Goal: Check status: Check status

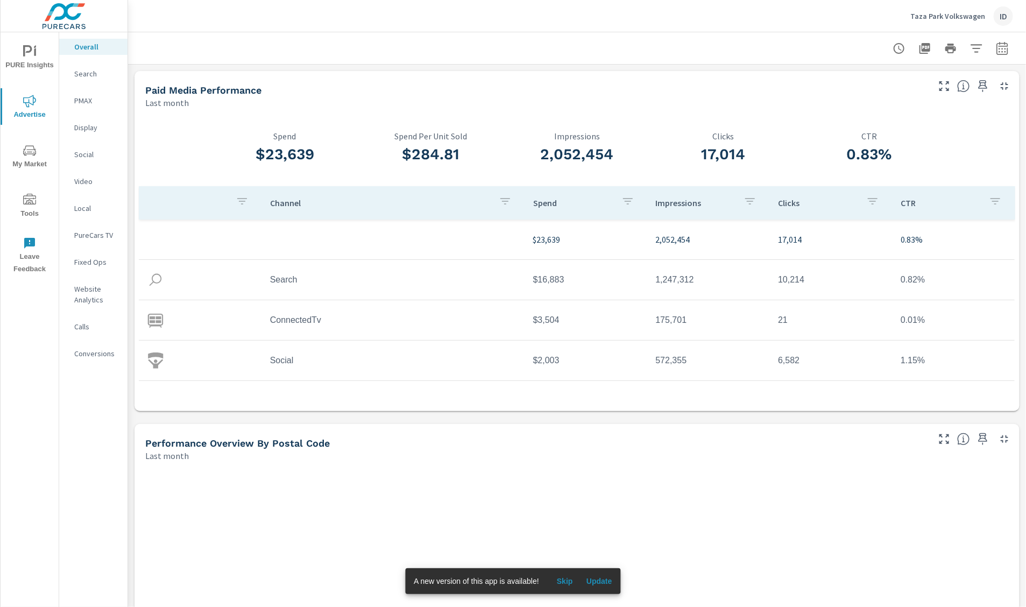
click at [593, 584] on span "Update" at bounding box center [600, 581] width 26 height 10
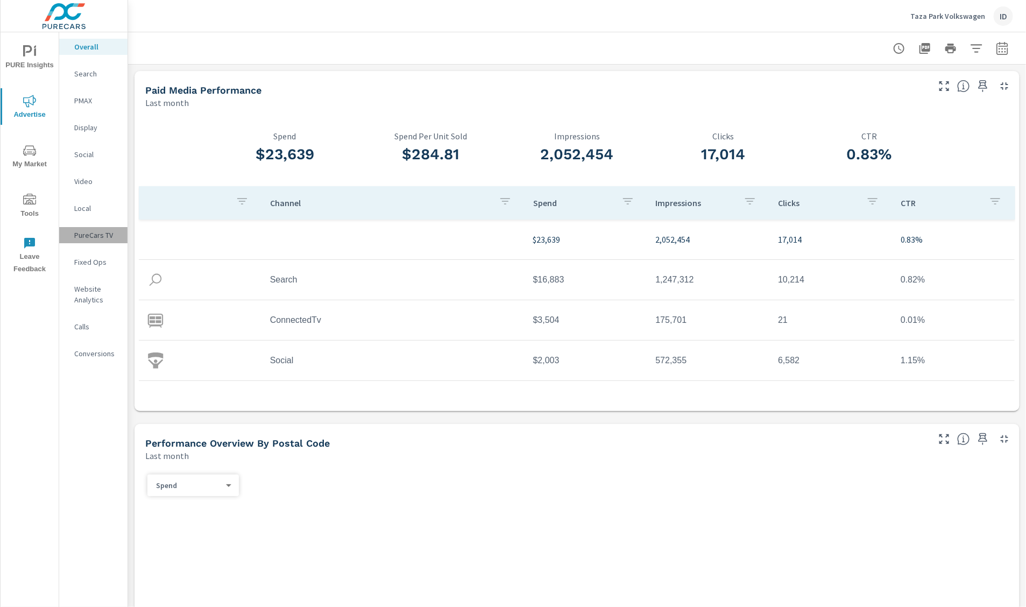
click at [94, 236] on p "PureCars TV" at bounding box center [96, 235] width 45 height 11
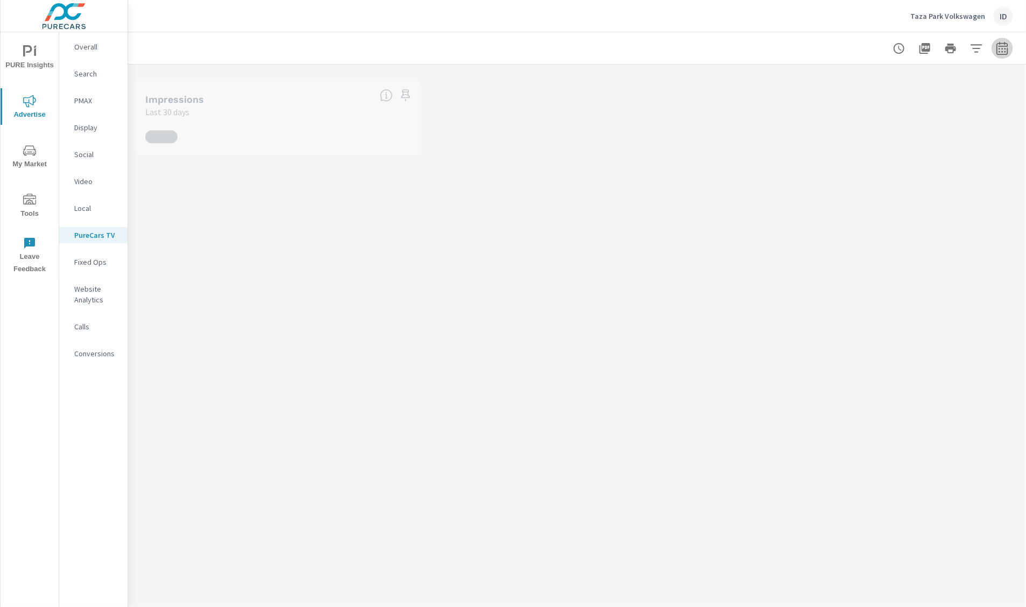
click at [1001, 54] on button "button" at bounding box center [1003, 49] width 22 height 22
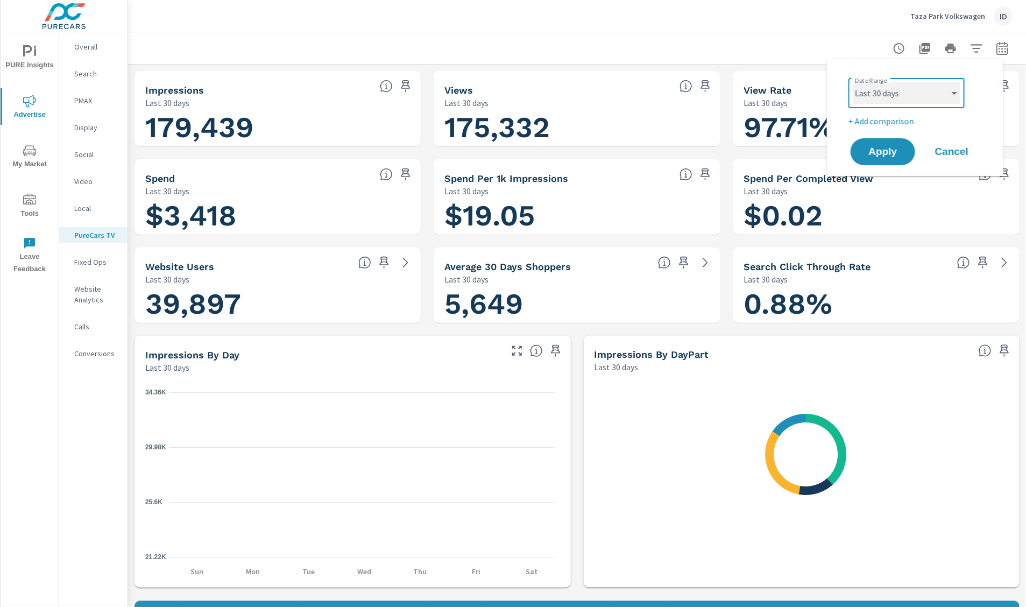
click at [945, 101] on select "Custom Yesterday Last week Last 7 days Last 14 days Last 30 days Last 45 days L…" at bounding box center [907, 93] width 108 height 22
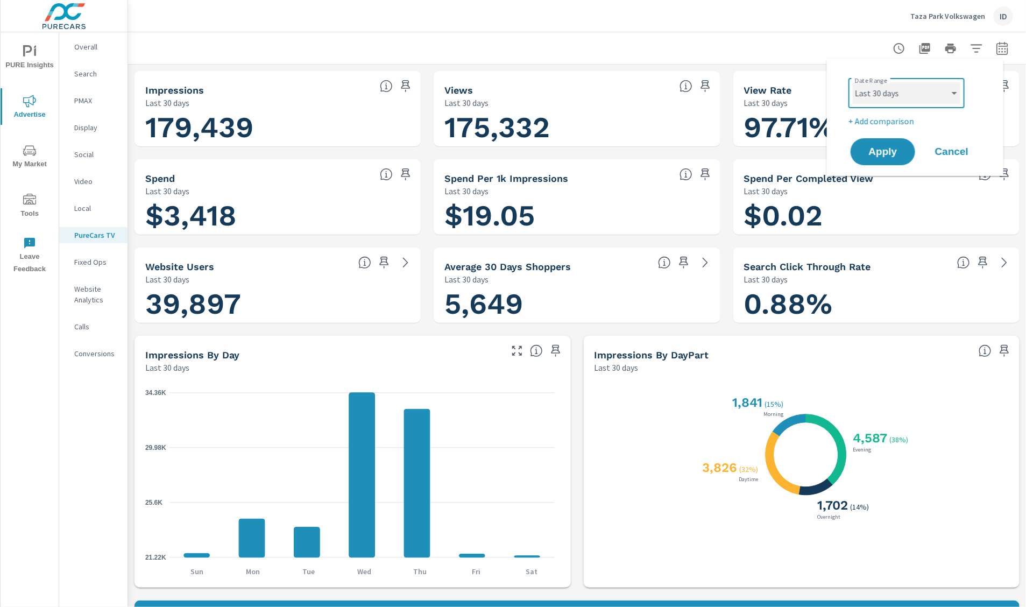
select select "Month to date"
click at [853, 82] on select "Custom Yesterday Last week Last 7 days Last 14 days Last 30 days Last 45 days L…" at bounding box center [907, 93] width 108 height 22
click at [898, 151] on span "Apply" at bounding box center [883, 152] width 44 height 10
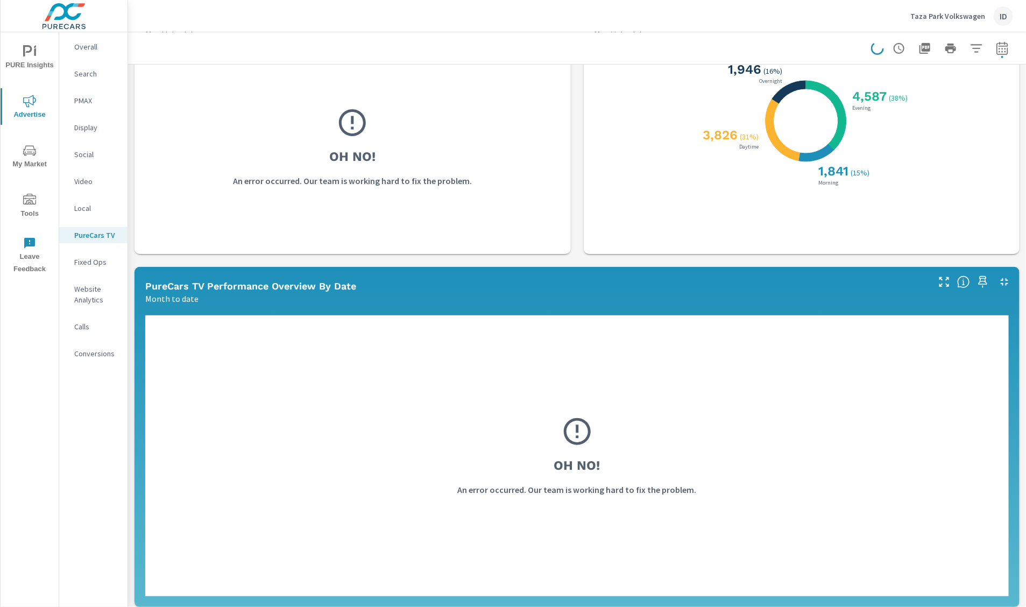
scroll to position [335, 0]
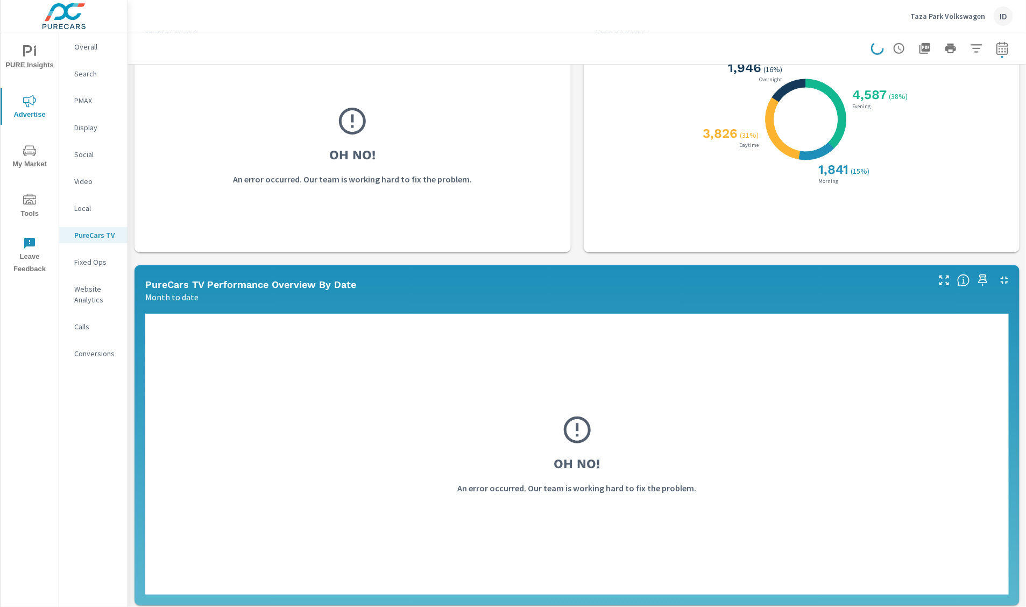
click at [577, 483] on p "An error occurred. Our team is working hard to fix the problem." at bounding box center [577, 488] width 239 height 13
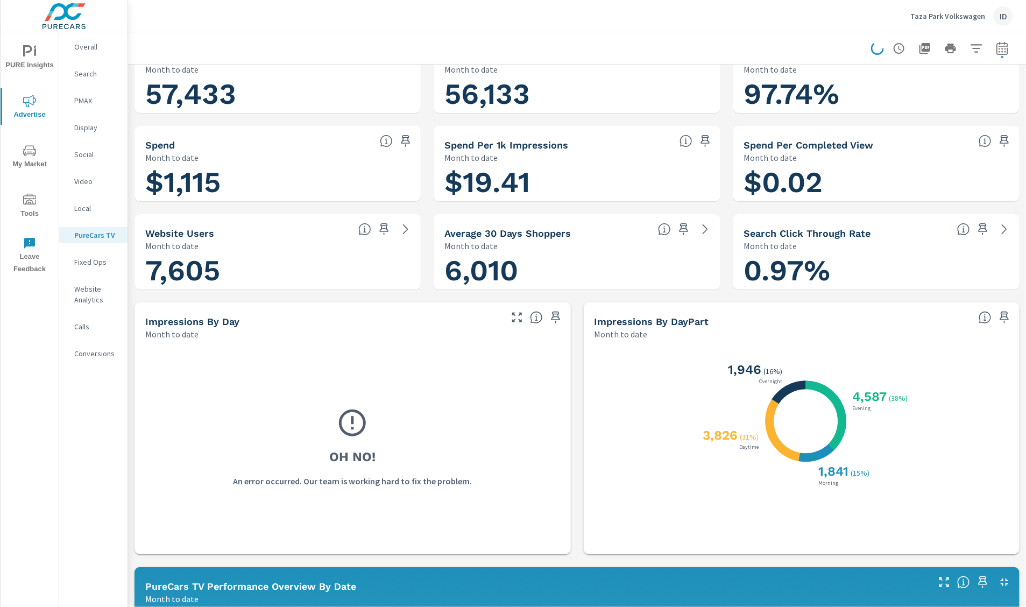
scroll to position [0, 0]
